Goal: Check status: Check status

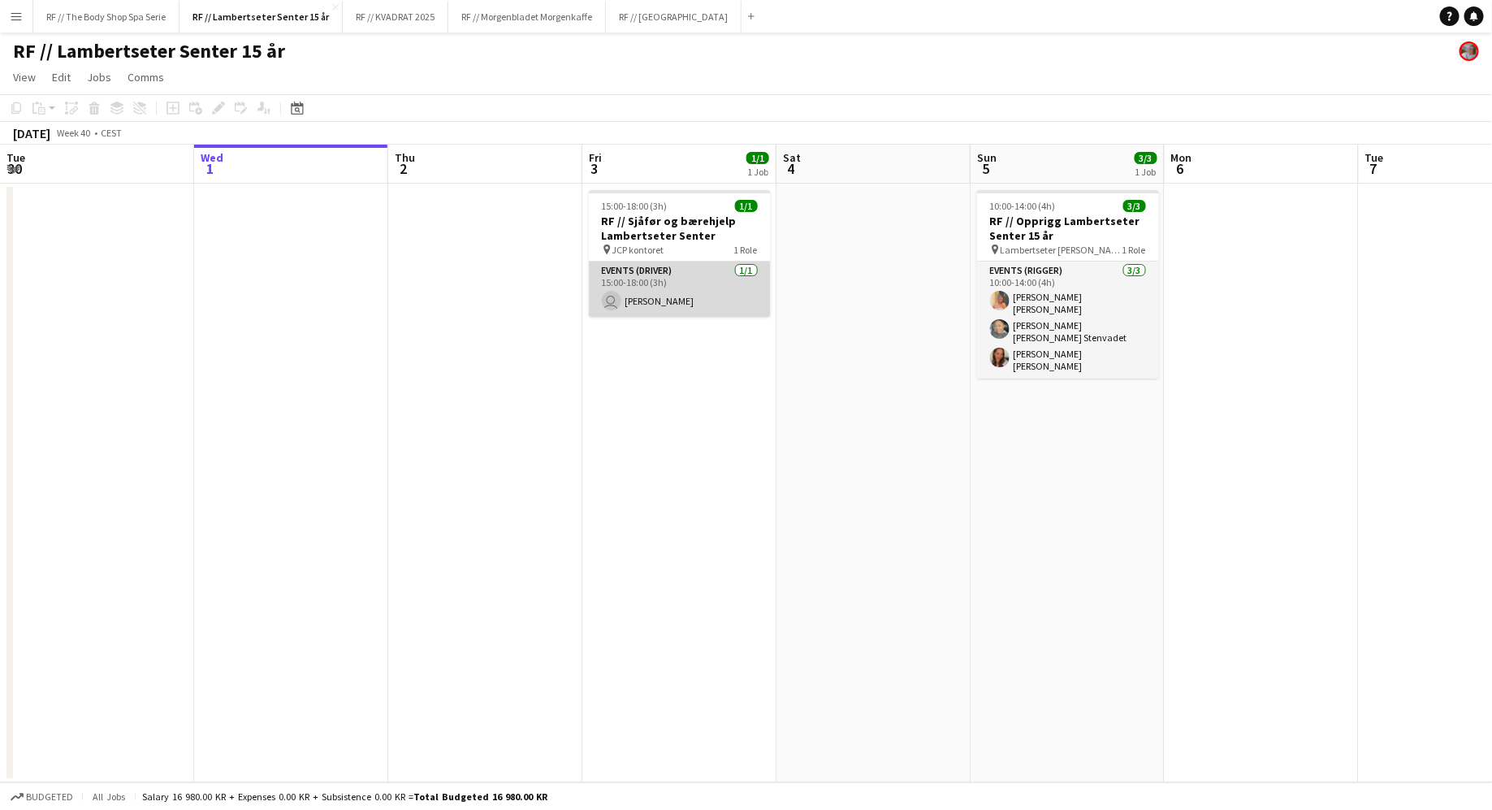
click at [689, 285] on app-card-role "Events (Driver) [DATE] 15:00-18:00 (3h) user [PERSON_NAME]" at bounding box center [680, 289] width 182 height 55
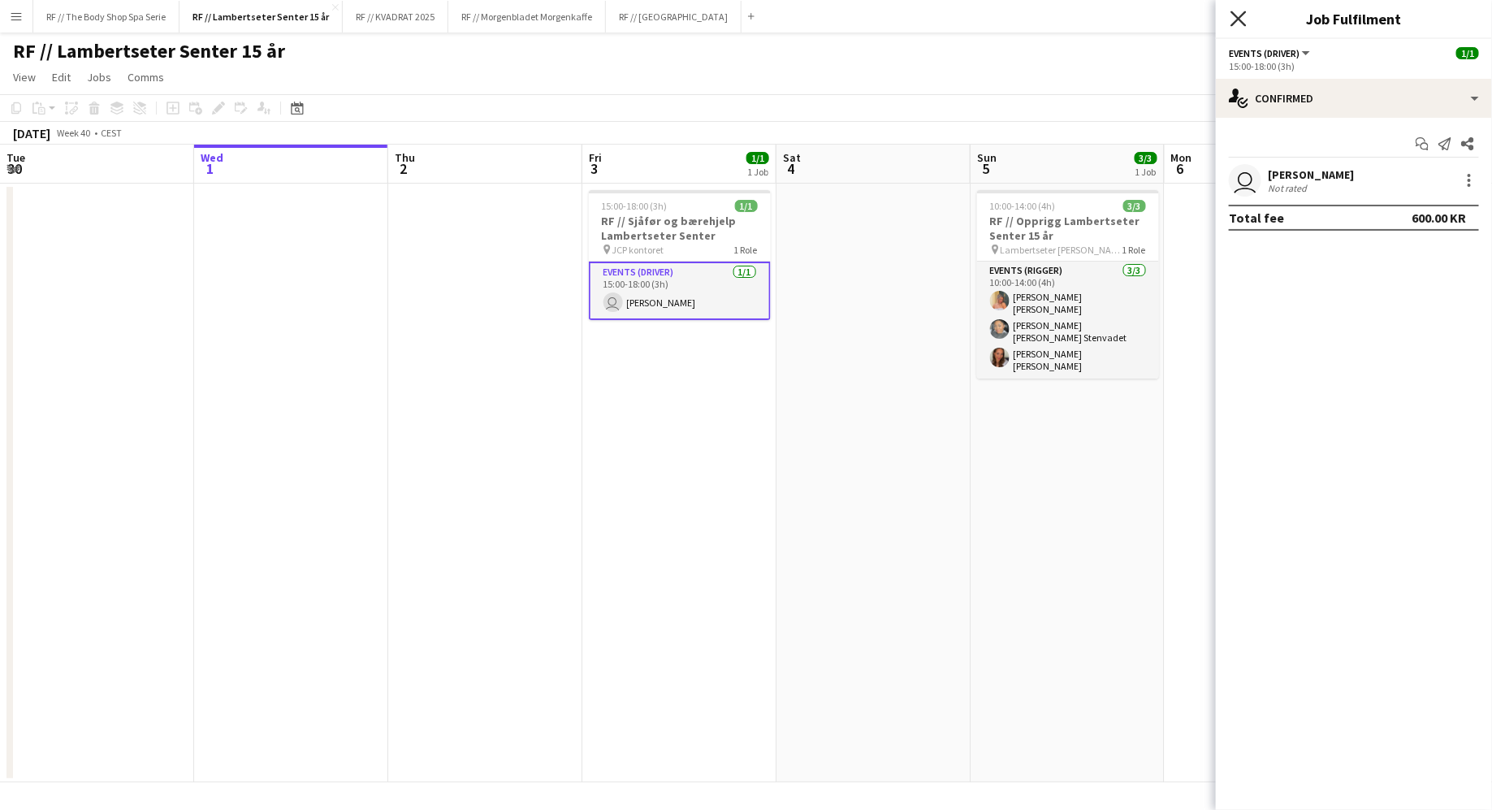
click at [1236, 24] on icon "Close pop-in" at bounding box center [1238, 18] width 15 height 15
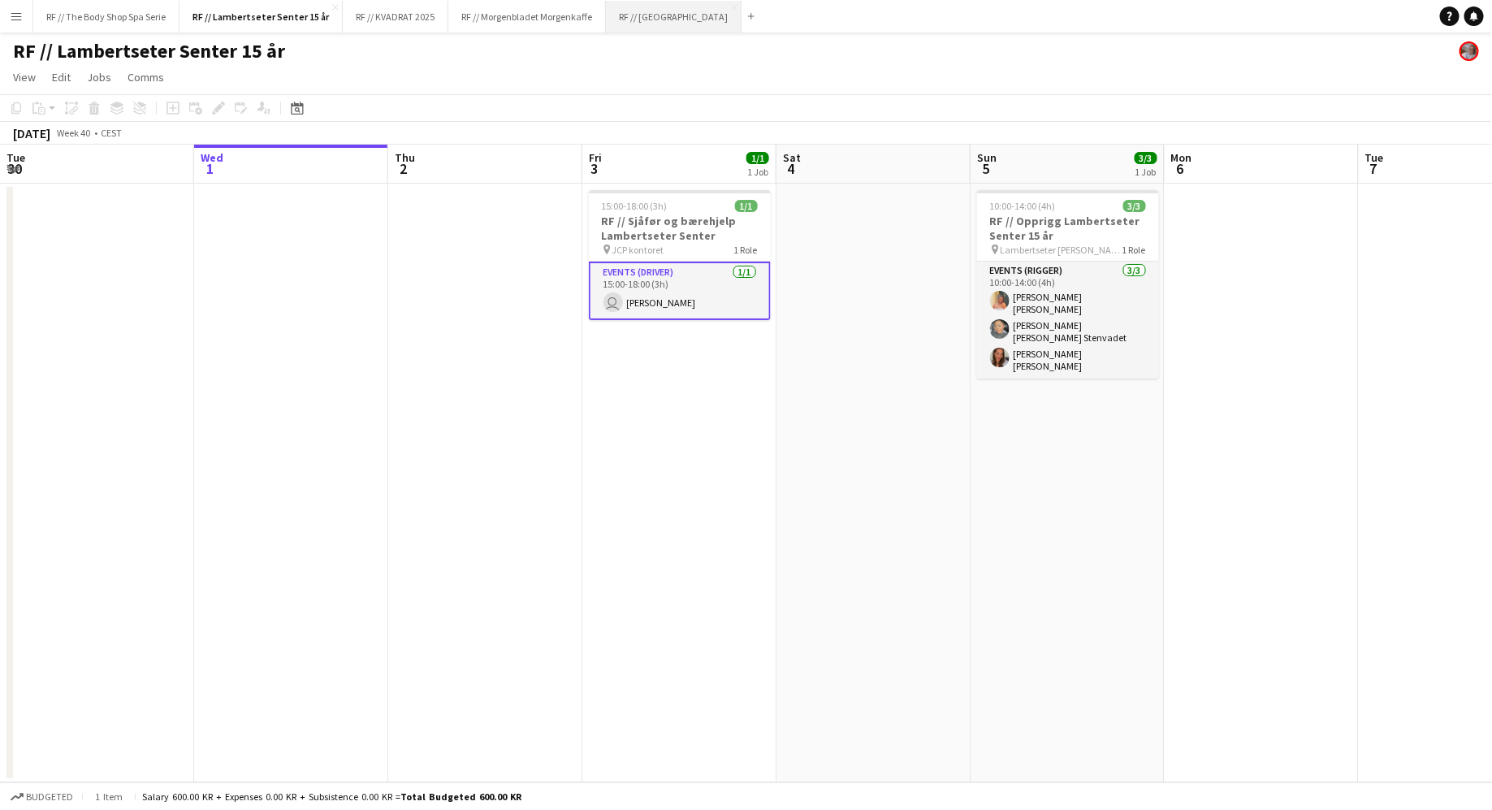
click at [643, 15] on button "RF // Fjordland Close" at bounding box center [674, 17] width 136 height 32
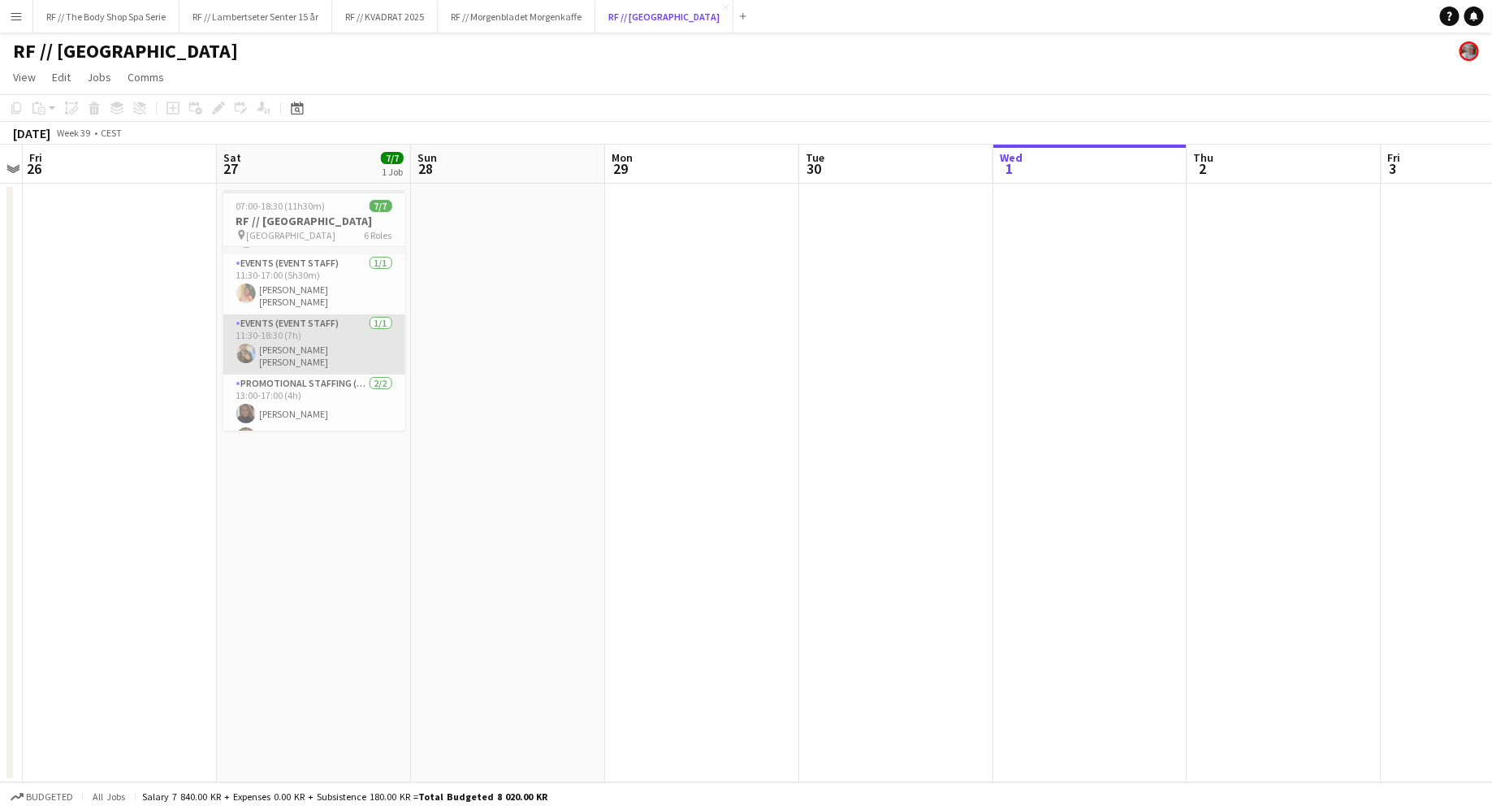
scroll to position [157, 0]
click at [282, 337] on app-card-role "Events (Event Staff) [DATE] 11:30-18:30 (7h) [PERSON_NAME] [PERSON_NAME]" at bounding box center [314, 346] width 182 height 60
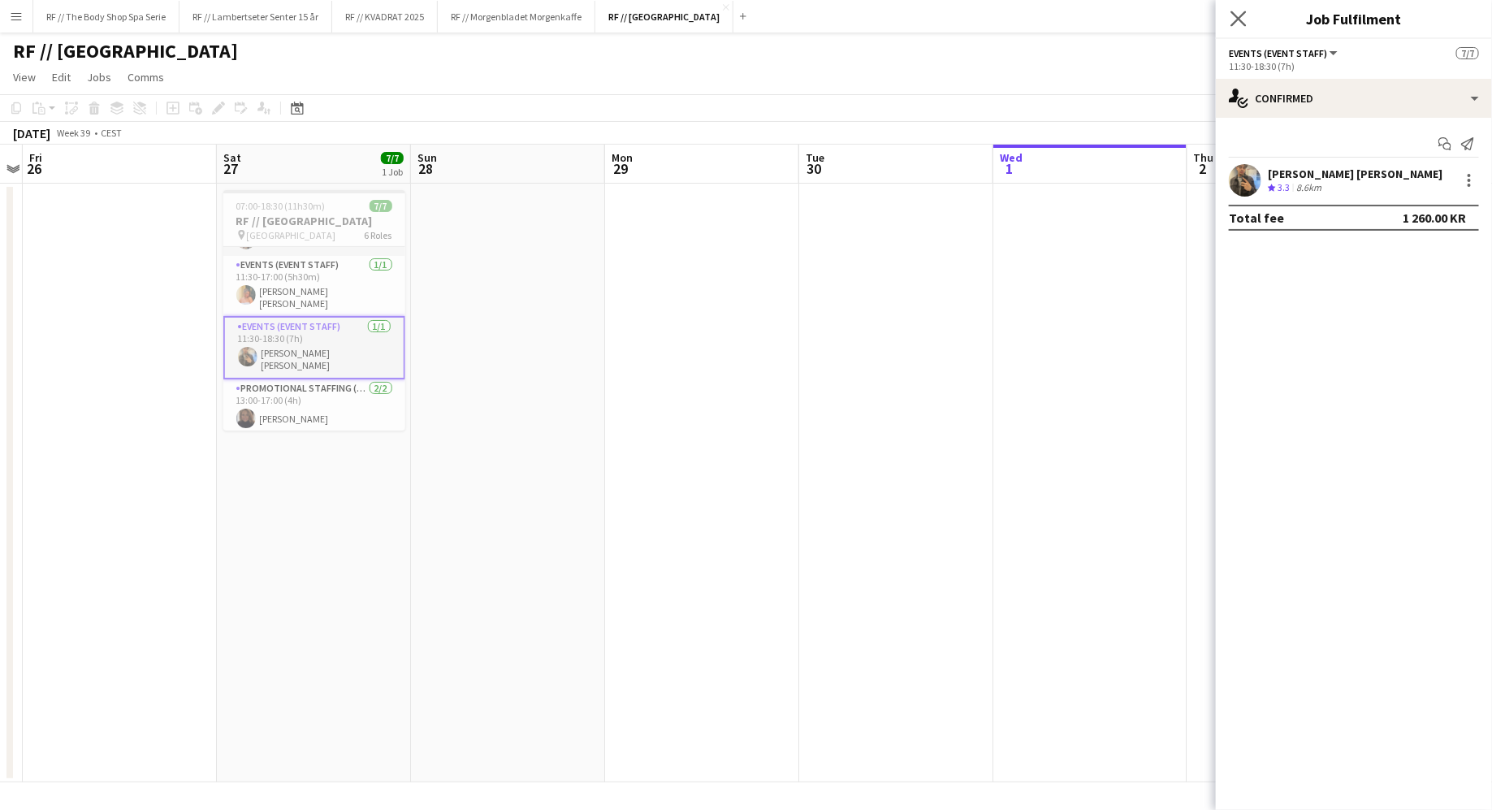
click at [1247, 14] on app-icon "Close pop-in" at bounding box center [1239, 19] width 24 height 24
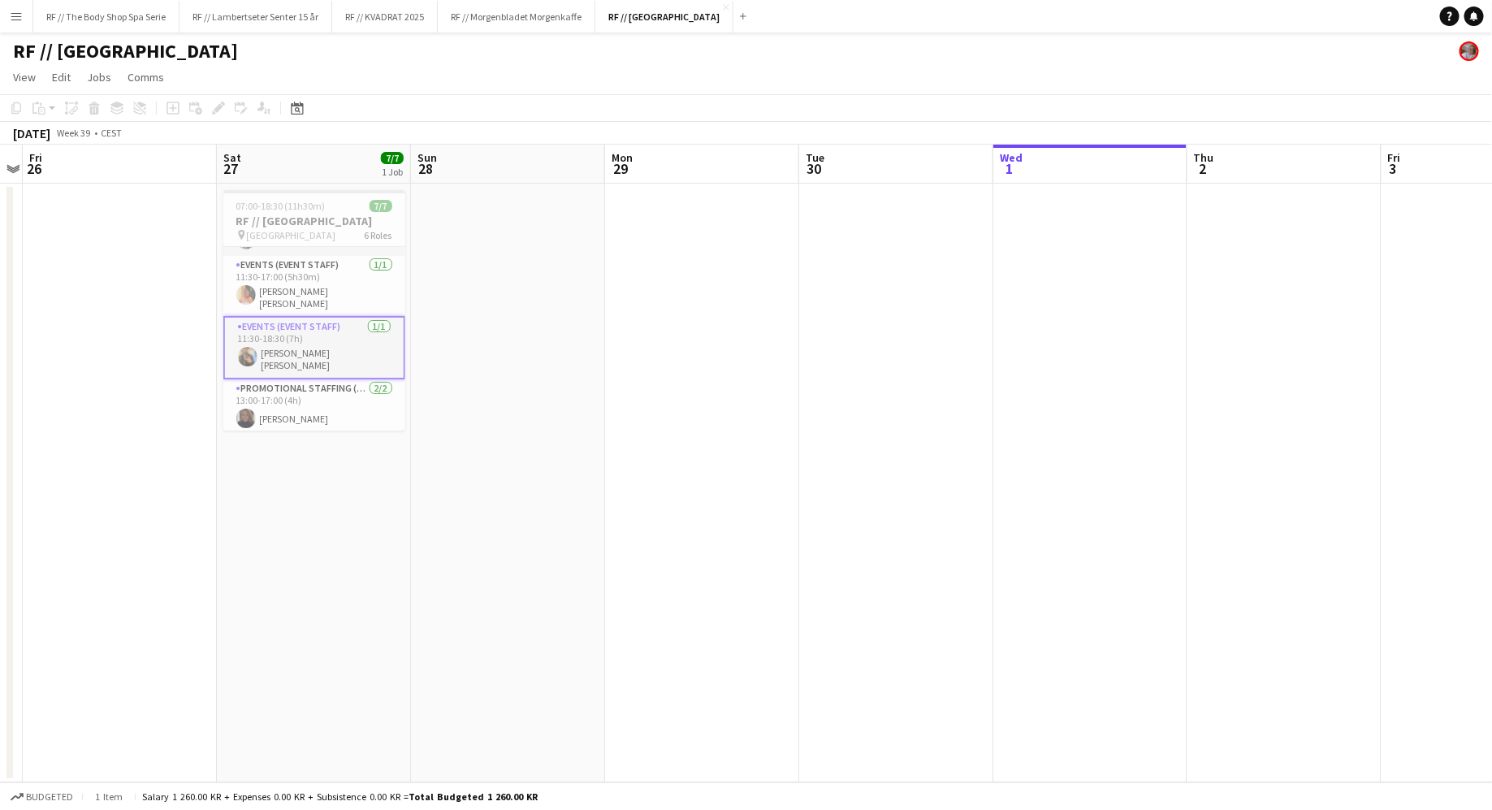
click at [21, 19] on app-icon "Menu" at bounding box center [16, 16] width 13 height 13
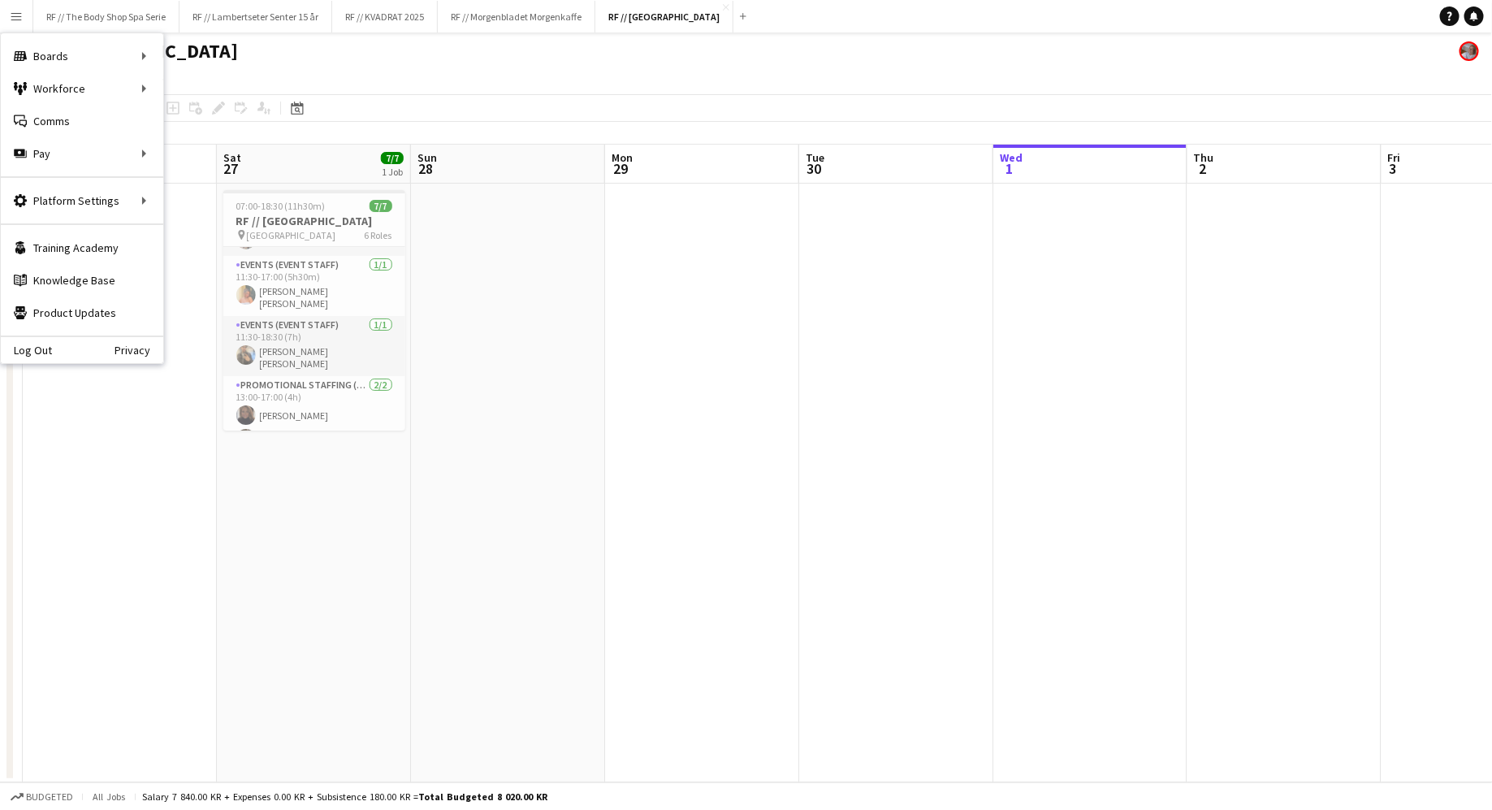
click at [25, 24] on button "Menu" at bounding box center [16, 16] width 32 height 32
